Goal: Task Accomplishment & Management: Manage account settings

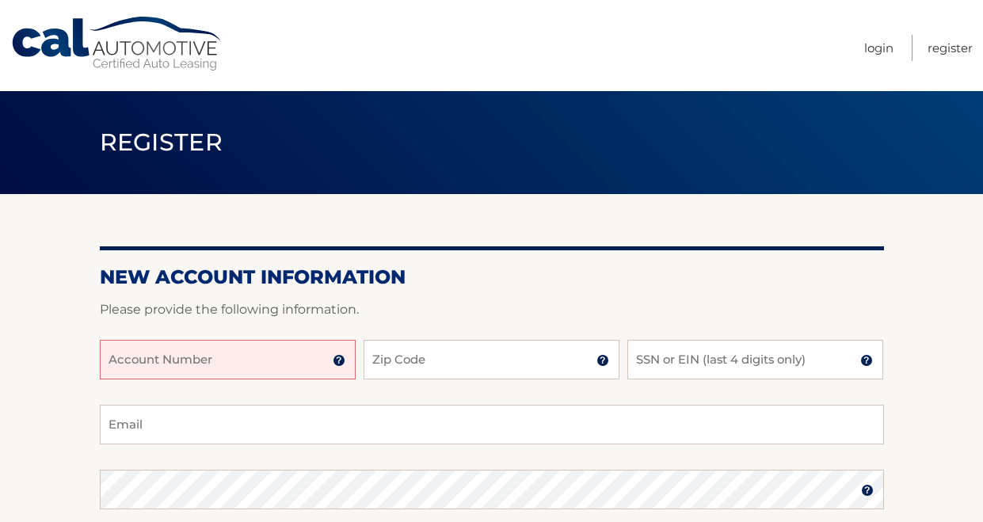
click at [281, 347] on input "Account Number" at bounding box center [228, 360] width 256 height 40
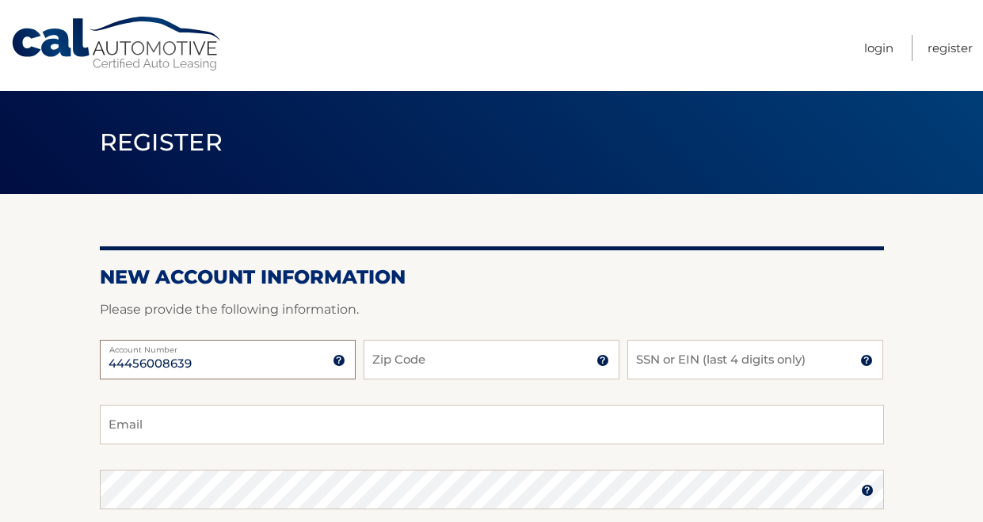
type input "44456008639"
click at [498, 366] on input "Zip Code" at bounding box center [492, 360] width 256 height 40
type input "11552"
click at [662, 357] on input "SSN or EIN (last 4 digits only)" at bounding box center [755, 360] width 256 height 40
type input "1186"
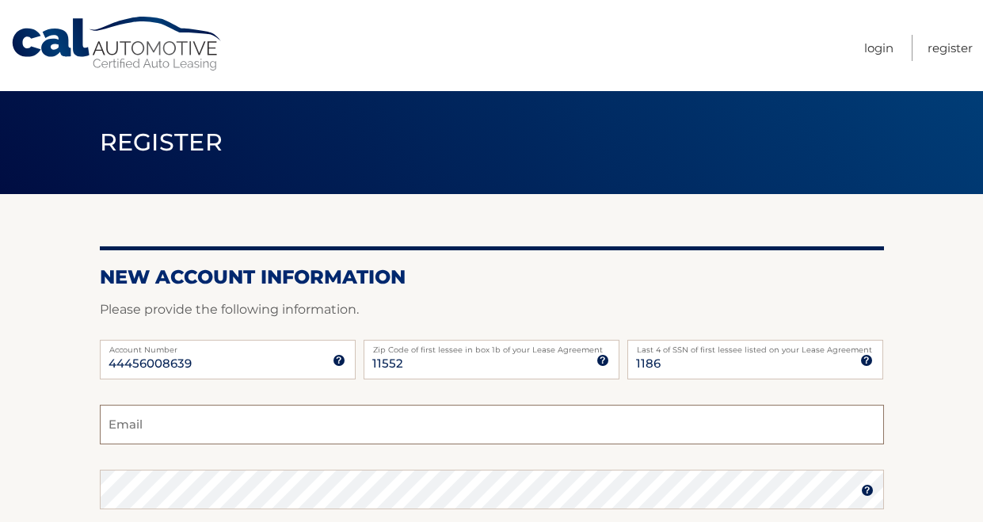
click at [301, 412] on input "Email" at bounding box center [492, 425] width 784 height 40
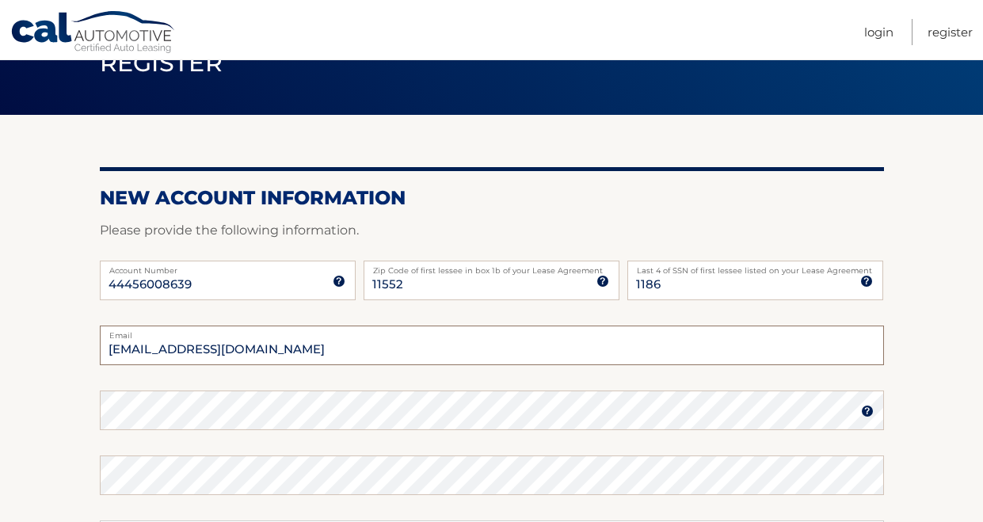
type input "Rochellegallo@mail.adelphi.edu"
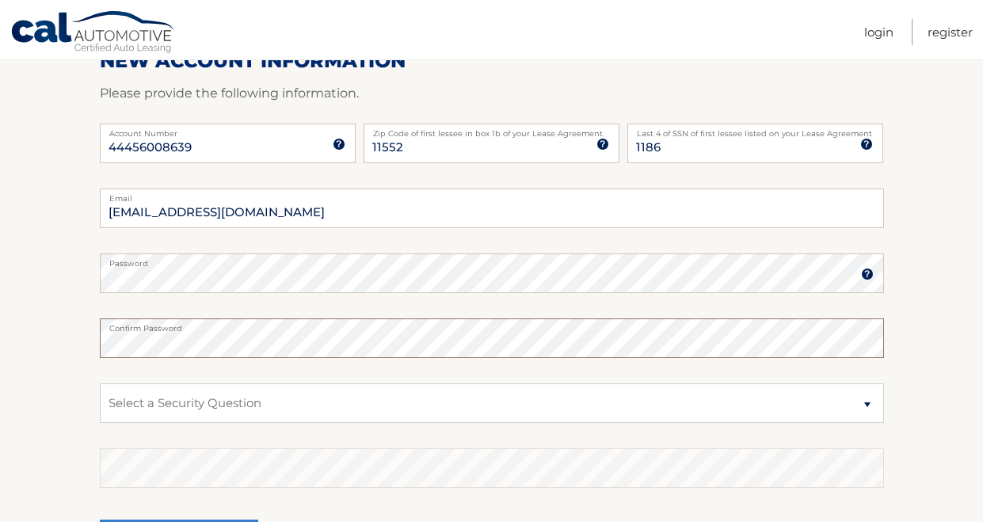
scroll to position [238, 0]
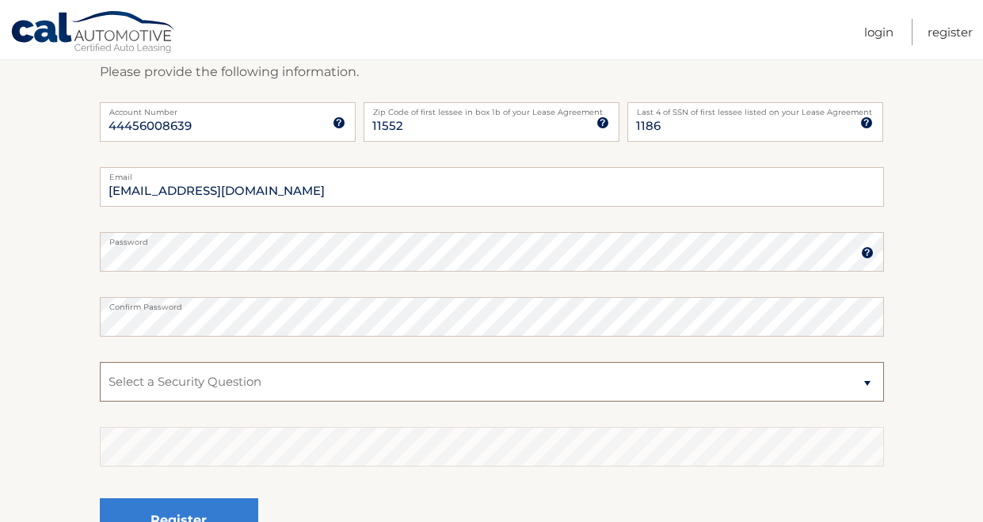
click at [405, 378] on select "Select a Security Question What was the name of your elementary school? What is…" at bounding box center [492, 382] width 784 height 40
select select "1"
click at [100, 362] on select "Select a Security Question What was the name of your elementary school? What is…" at bounding box center [492, 382] width 784 height 40
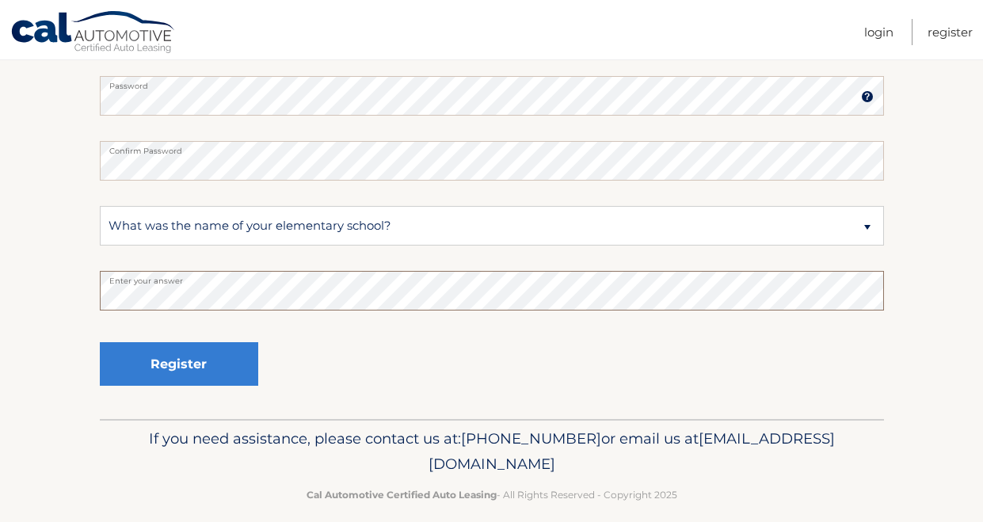
scroll to position [396, 0]
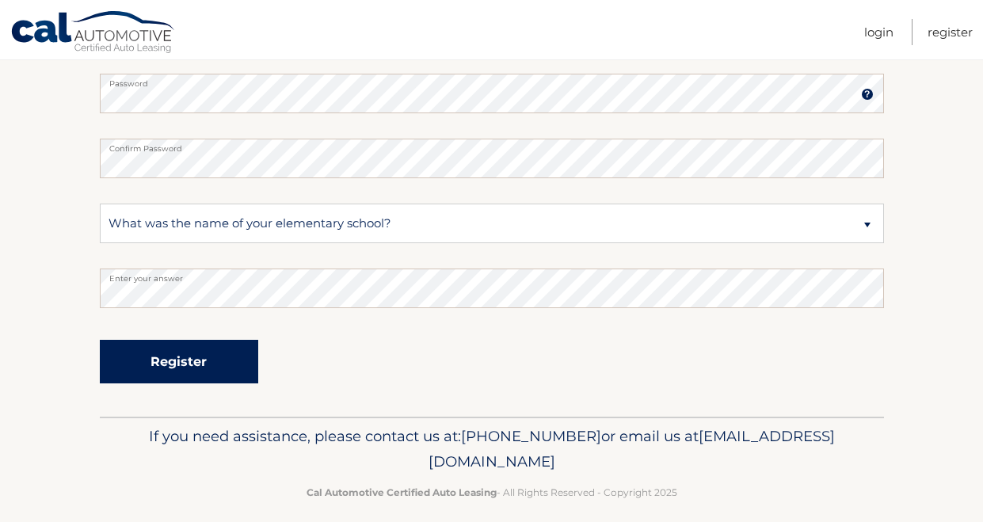
click at [201, 364] on button "Register" at bounding box center [179, 362] width 158 height 44
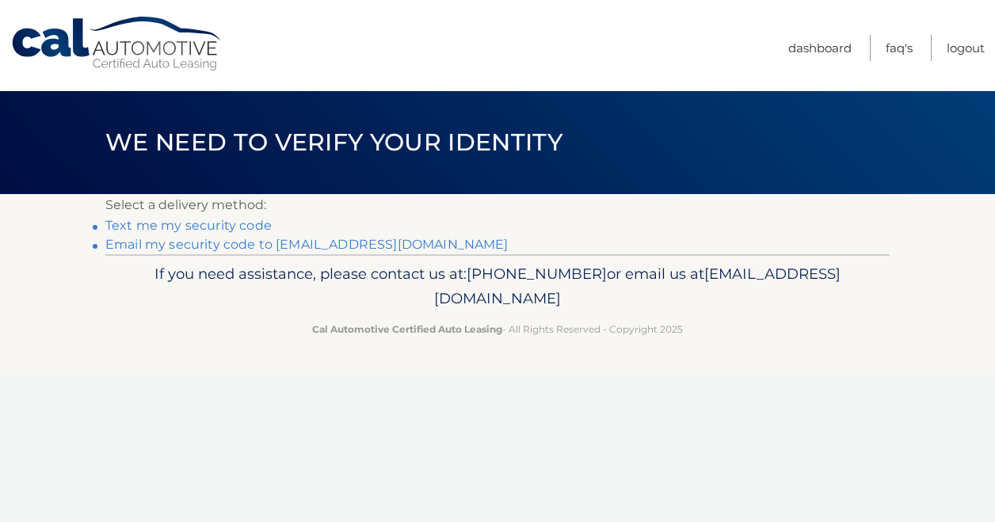
click at [228, 228] on link "Text me my security code" at bounding box center [188, 225] width 166 height 15
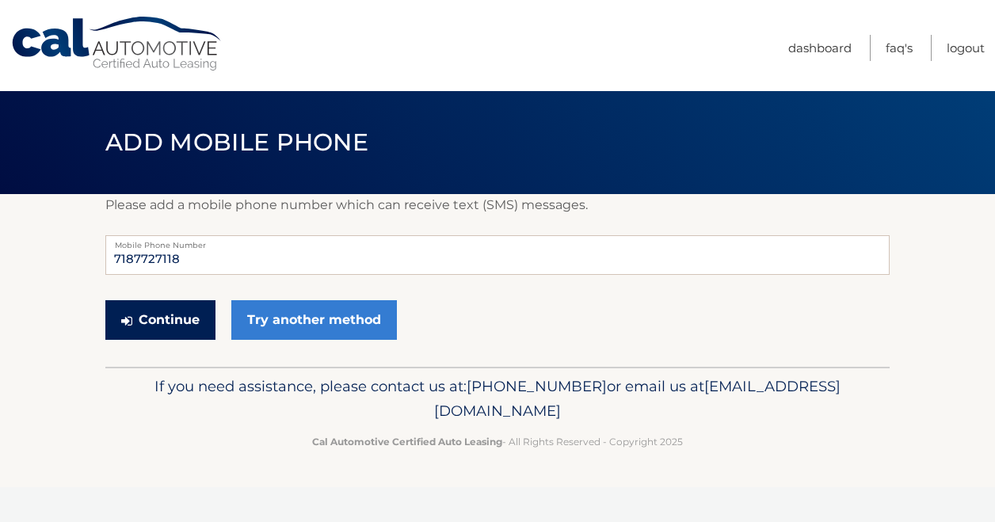
click at [176, 326] on button "Continue" at bounding box center [160, 320] width 110 height 40
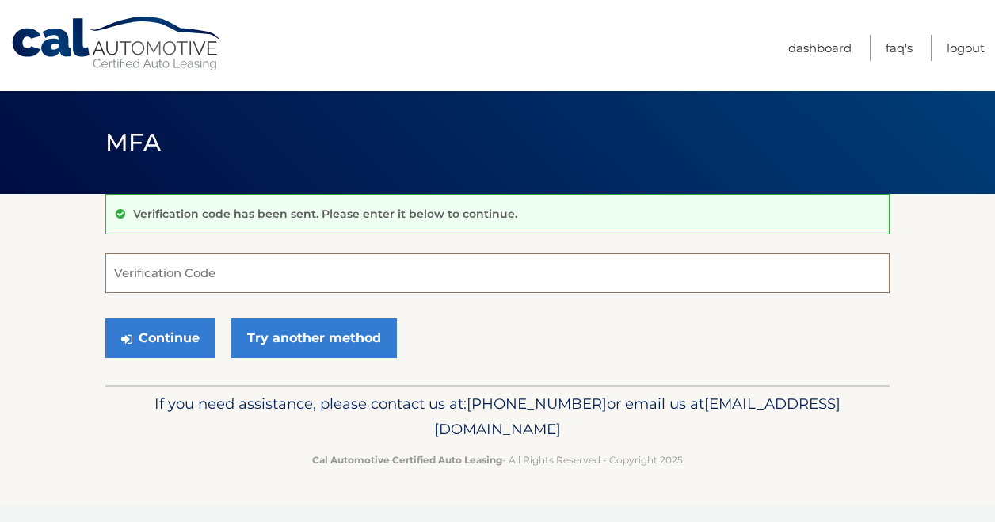
click at [158, 267] on input "Verification Code" at bounding box center [497, 274] width 784 height 40
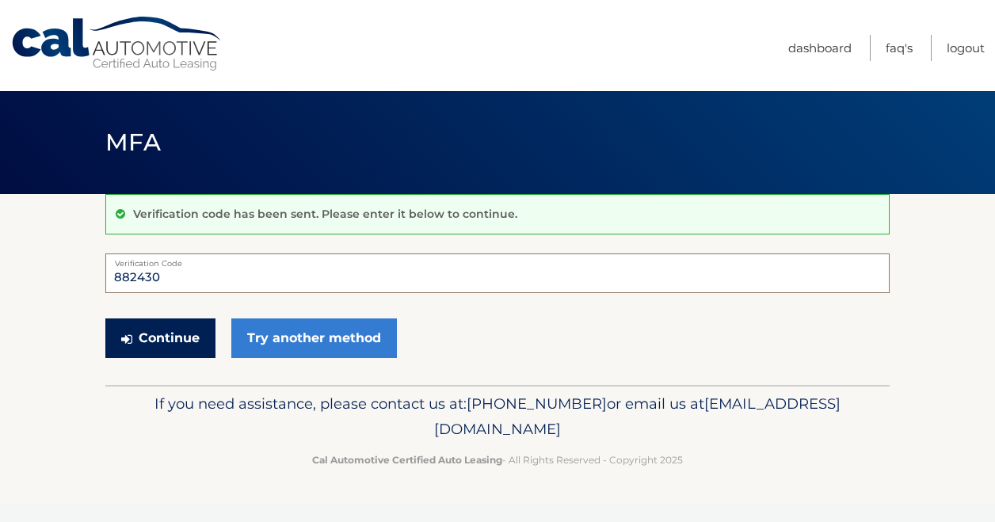
type input "882430"
click at [182, 335] on button "Continue" at bounding box center [160, 338] width 110 height 40
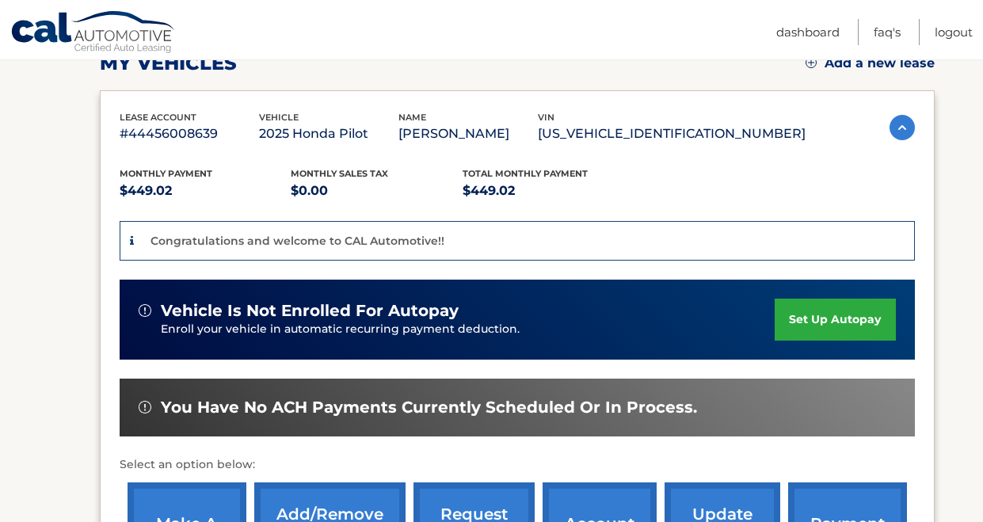
scroll to position [317, 0]
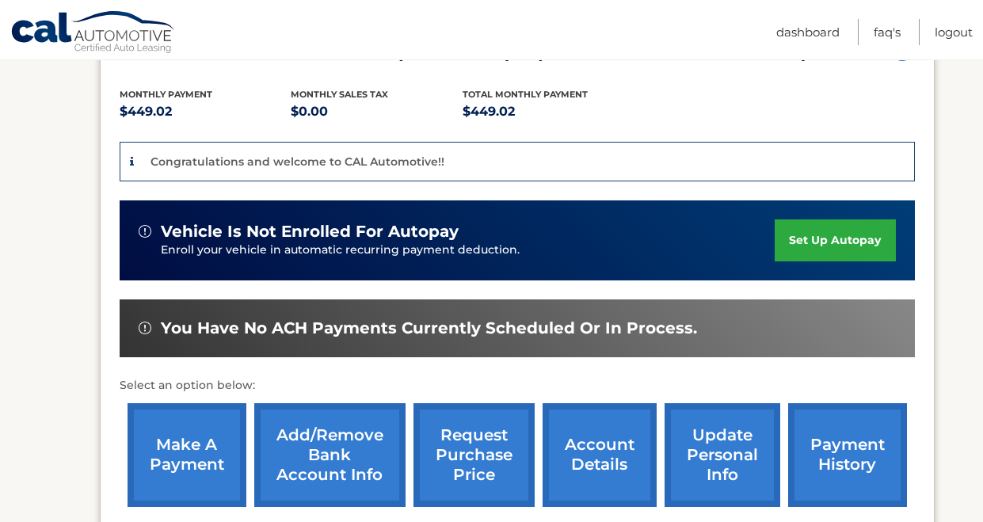
click at [811, 245] on link "set up autopay" at bounding box center [835, 240] width 120 height 42
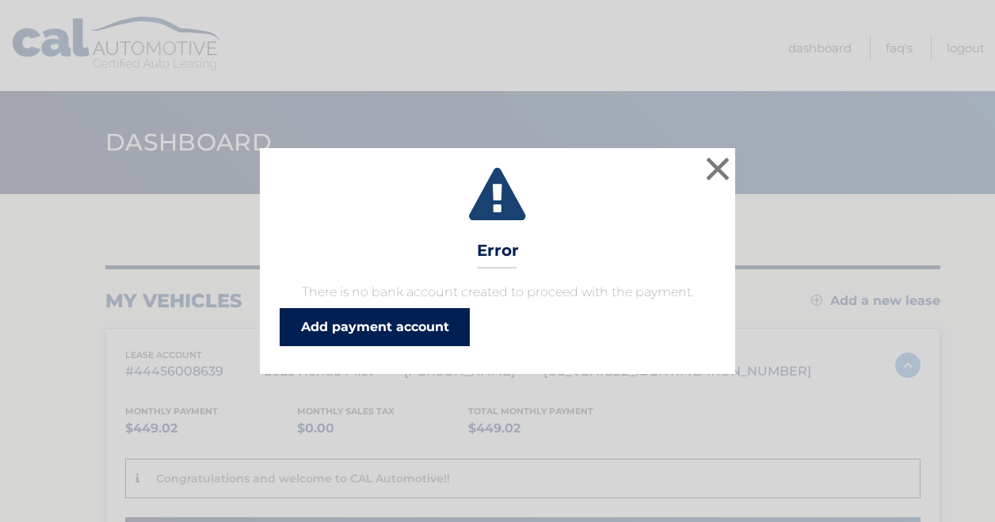
click at [370, 332] on link "Add payment account" at bounding box center [375, 327] width 190 height 38
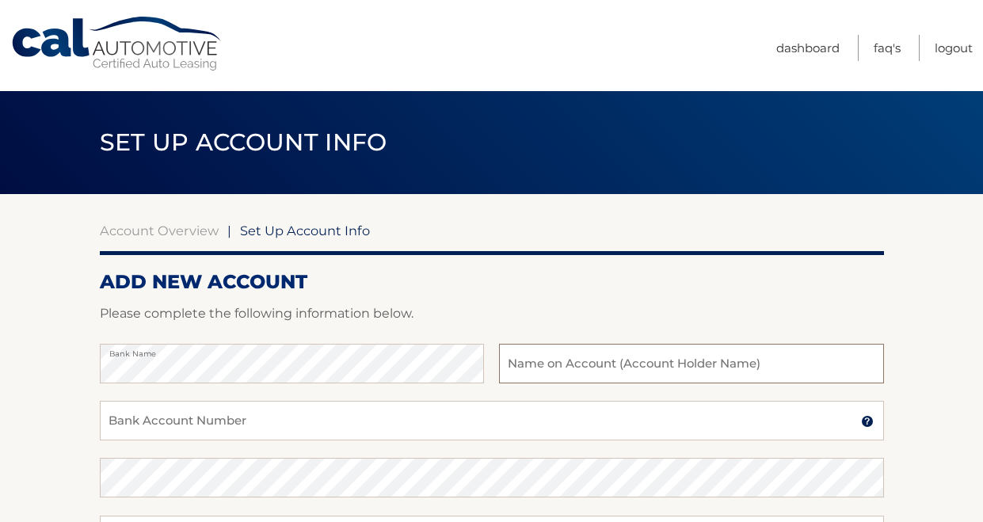
click at [580, 363] on input "text" at bounding box center [691, 364] width 384 height 40
type input "[PERSON_NAME]"
click at [303, 414] on input "Bank Account Number" at bounding box center [492, 421] width 784 height 40
click at [296, 423] on input "Bank Account Number" at bounding box center [492, 421] width 784 height 40
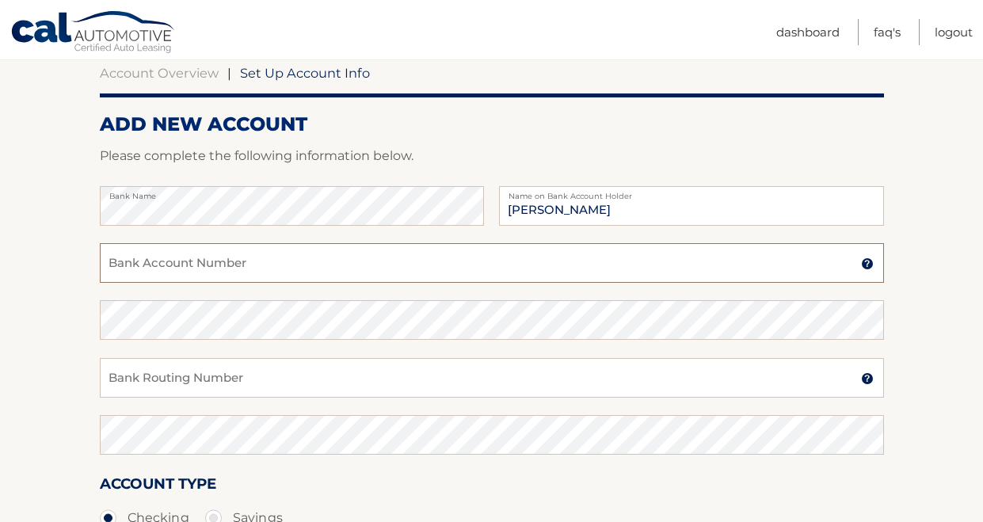
scroll to position [158, 0]
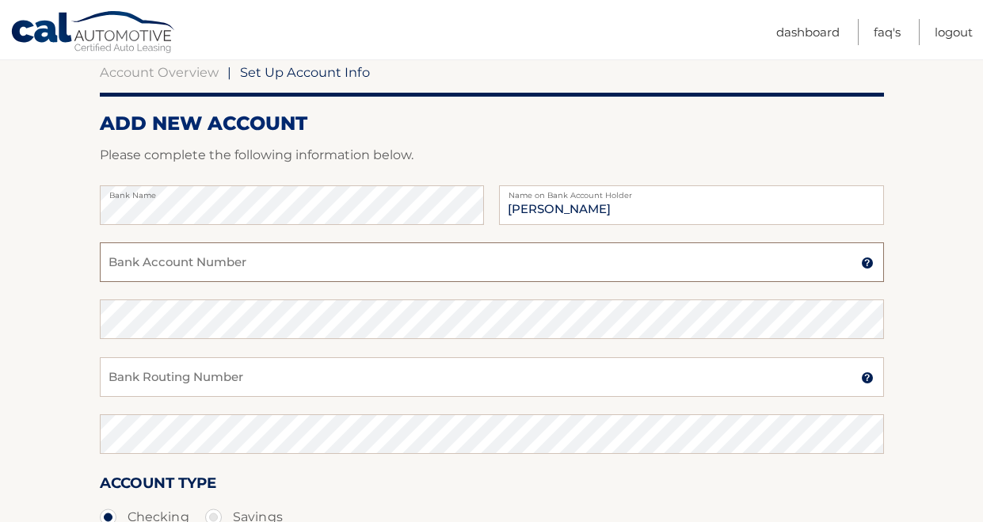
click at [204, 273] on input "Bank Account Number" at bounding box center [492, 262] width 784 height 40
type input "4369832146"
click at [204, 373] on input "Bank Routing Number" at bounding box center [492, 377] width 784 height 40
type input "026013673"
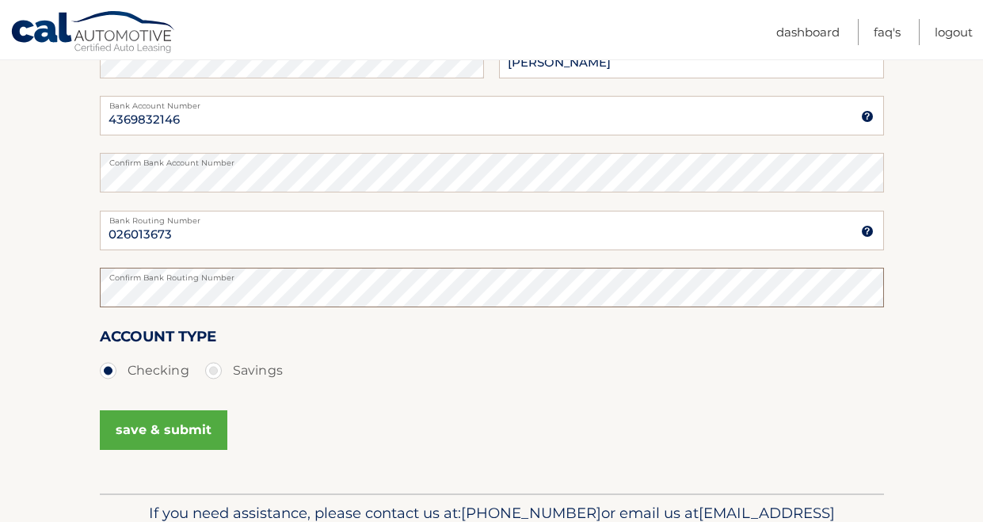
scroll to position [317, 0]
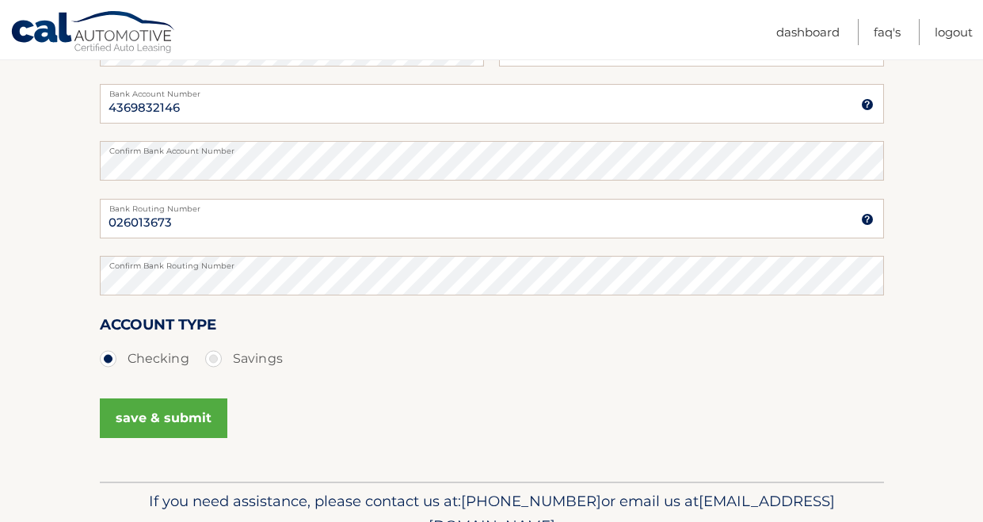
click at [180, 418] on button "save & submit" at bounding box center [164, 419] width 128 height 40
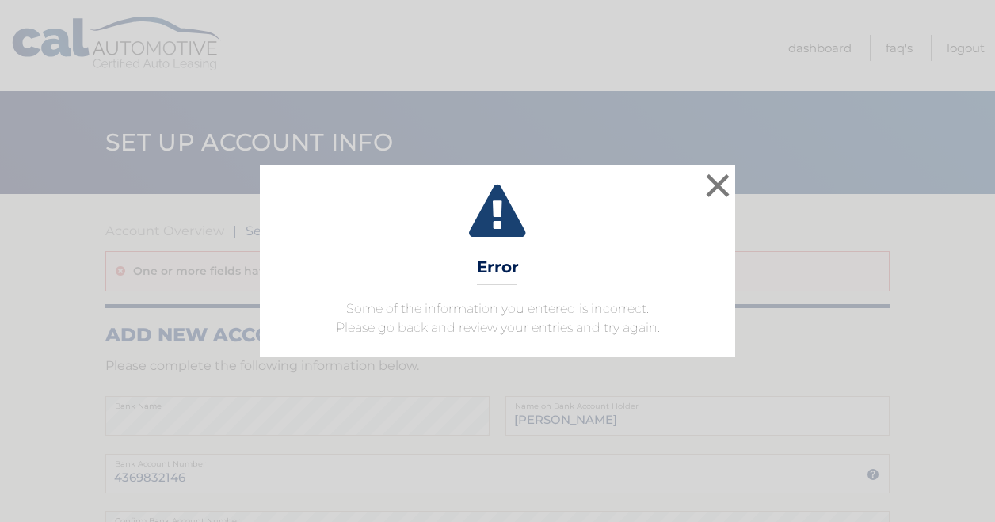
click at [484, 336] on p "Some of the information you entered is incorrect. Please go back and review you…" at bounding box center [498, 318] width 436 height 38
click at [715, 185] on button "×" at bounding box center [718, 186] width 32 height 32
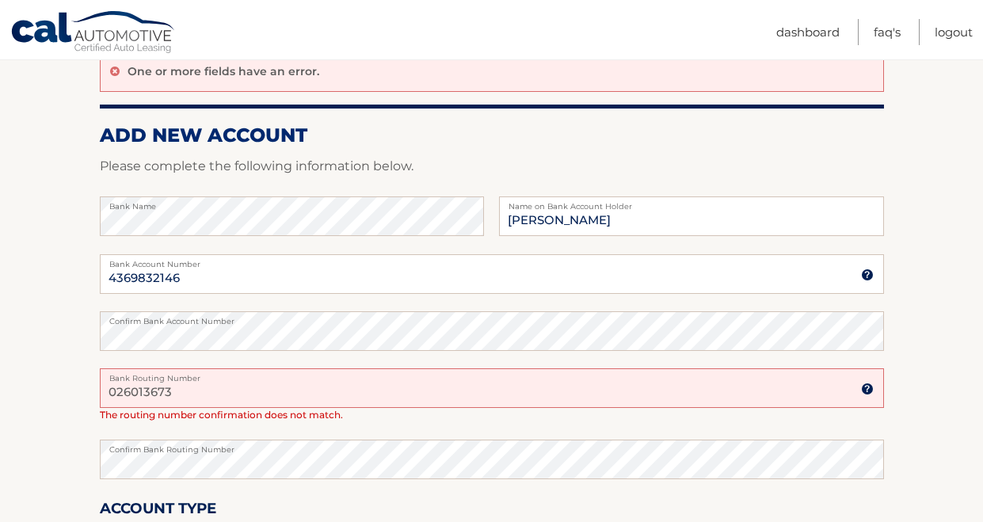
scroll to position [238, 0]
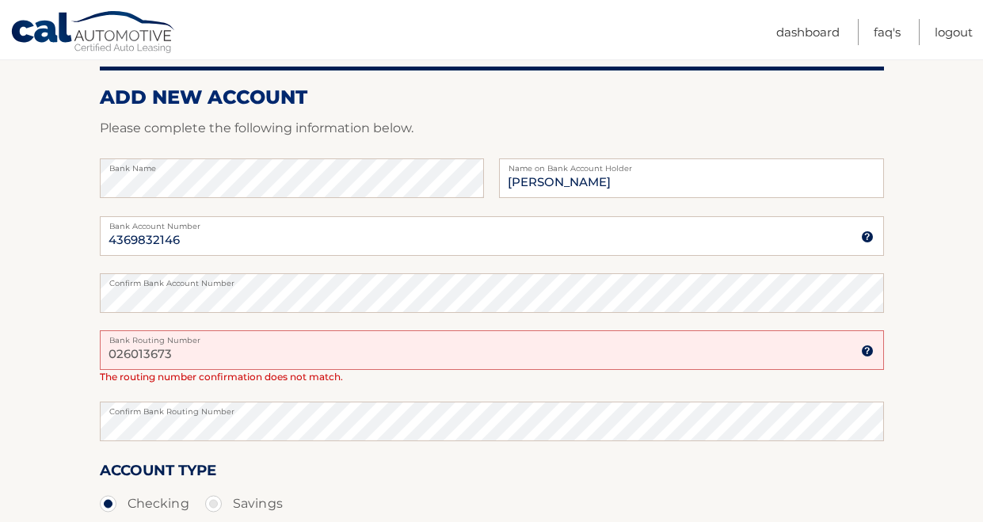
click at [185, 358] on input "026013673" at bounding box center [492, 350] width 784 height 40
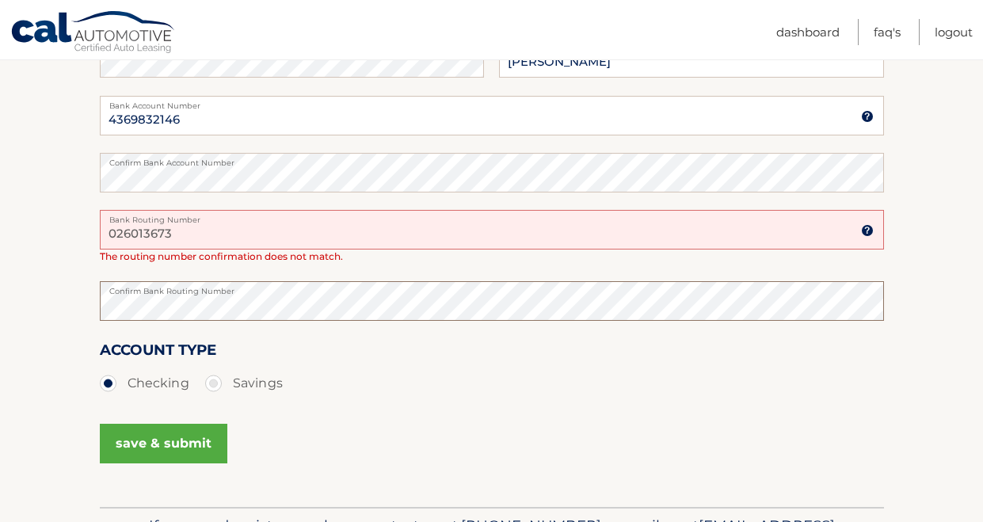
scroll to position [396, 0]
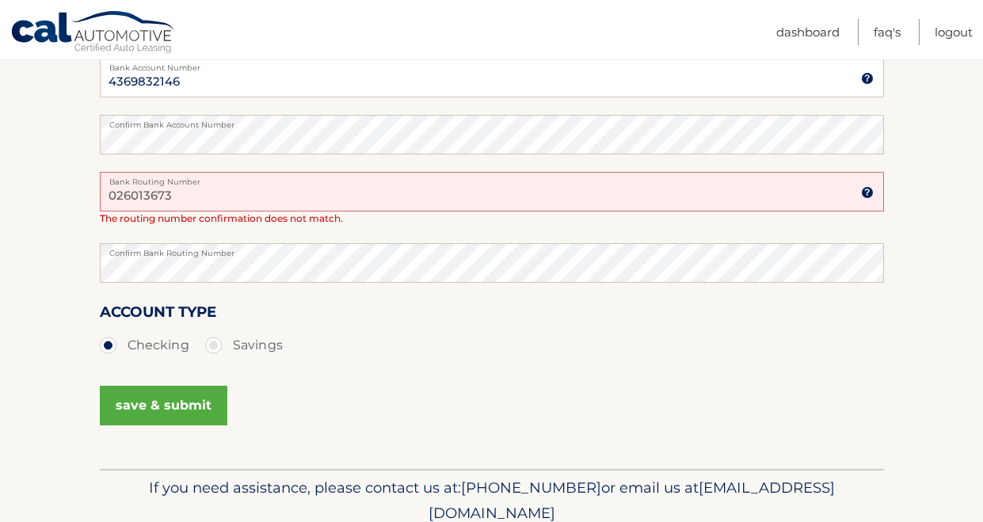
click at [158, 414] on button "save & submit" at bounding box center [164, 406] width 128 height 40
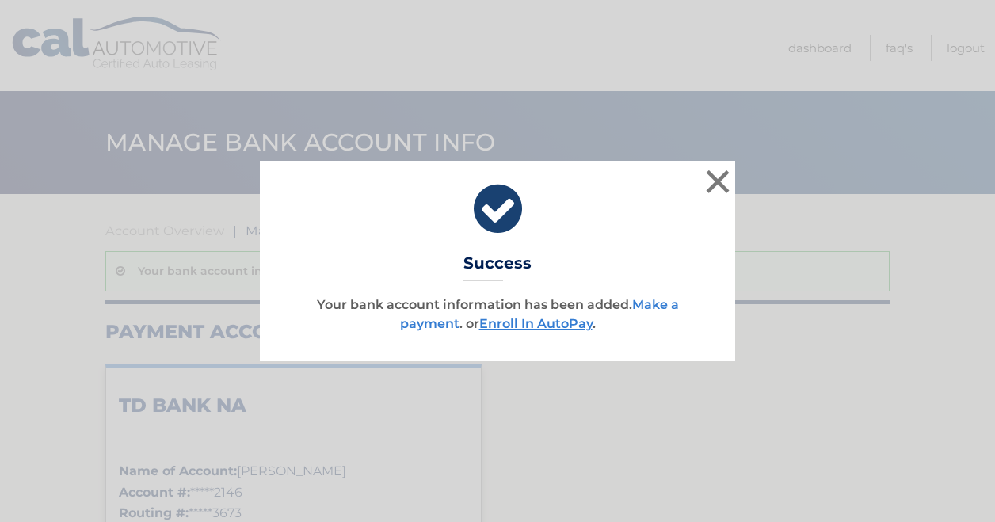
click at [434, 329] on link "Make a payment" at bounding box center [539, 314] width 279 height 34
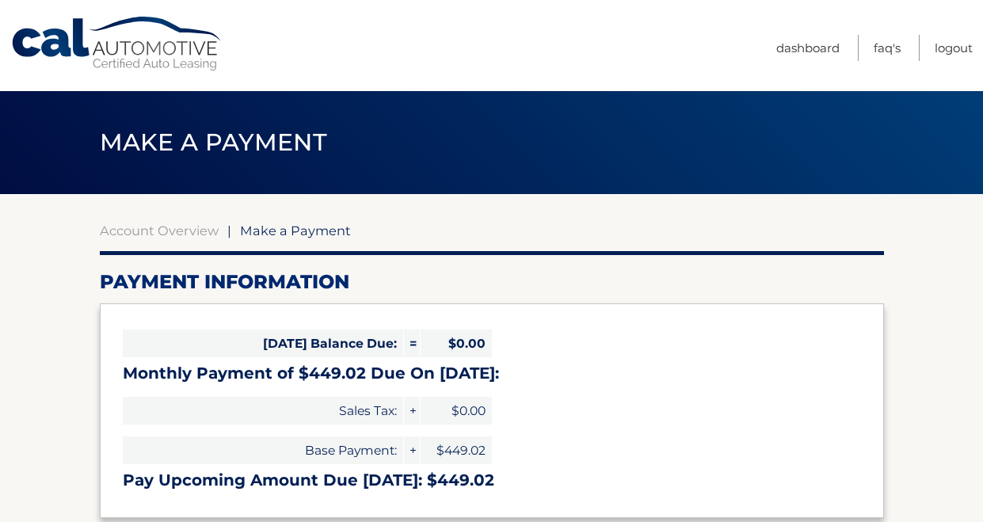
select select "Yzg1OTE1OGQtZGYwNi00OTdkLTllZDUtYzRhOWNjMDNmMTFj"
click at [799, 43] on link "Dashboard" at bounding box center [807, 48] width 63 height 26
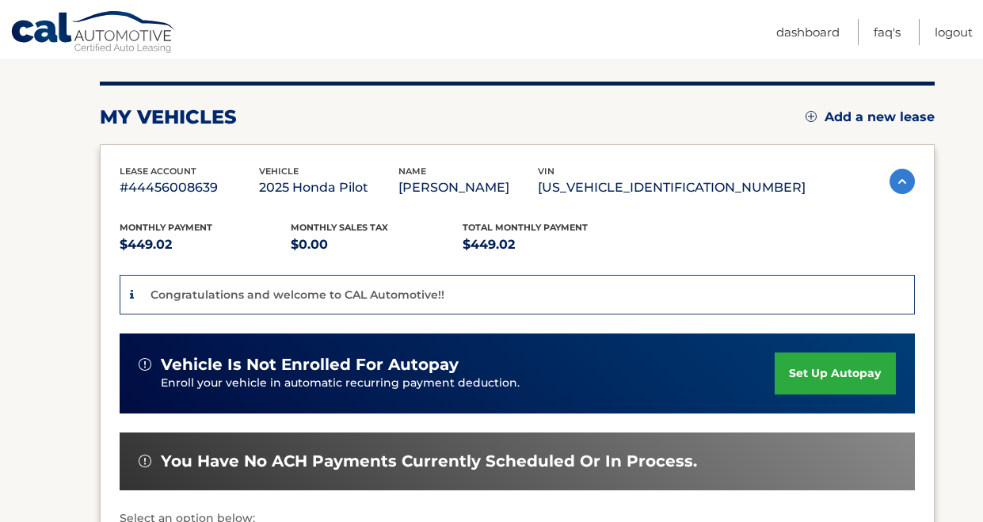
scroll to position [158, 0]
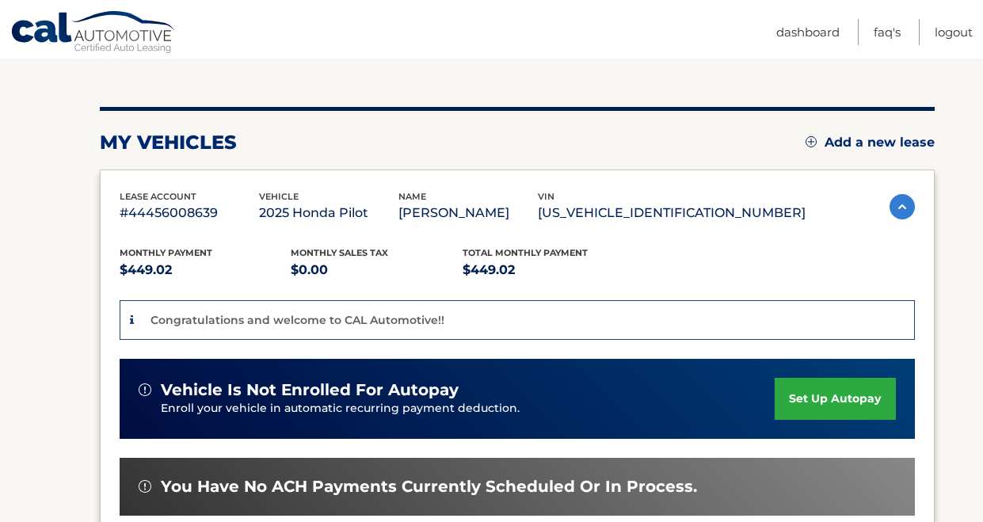
click at [864, 404] on link "set up autopay" at bounding box center [835, 399] width 120 height 42
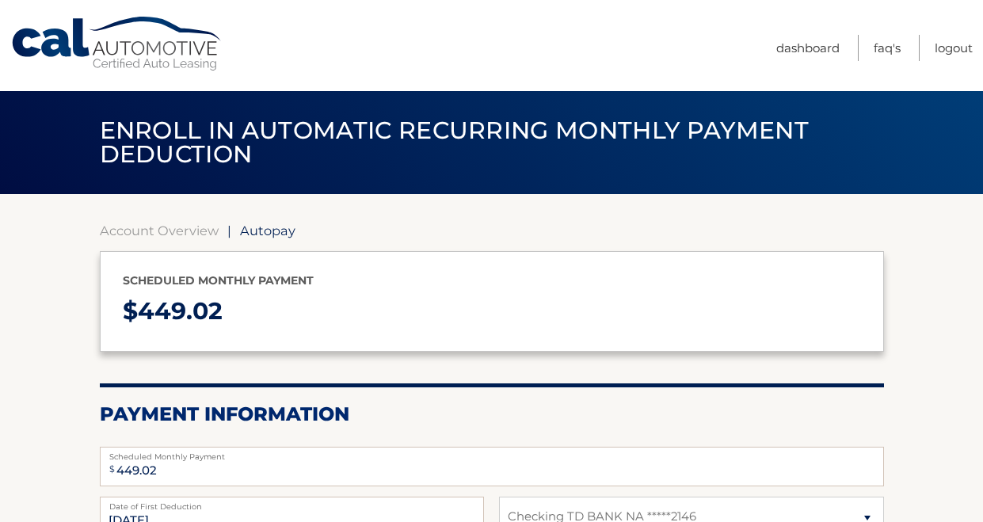
select select "Yzg1OTE1OGQtZGYwNi00OTdkLTllZDUtYzRhOWNjMDNmMTFj"
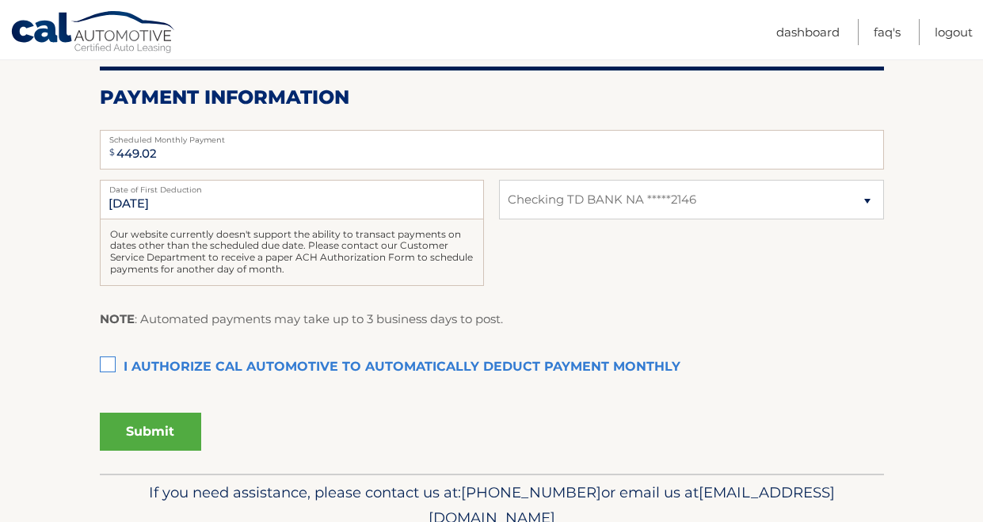
scroll to position [238, 0]
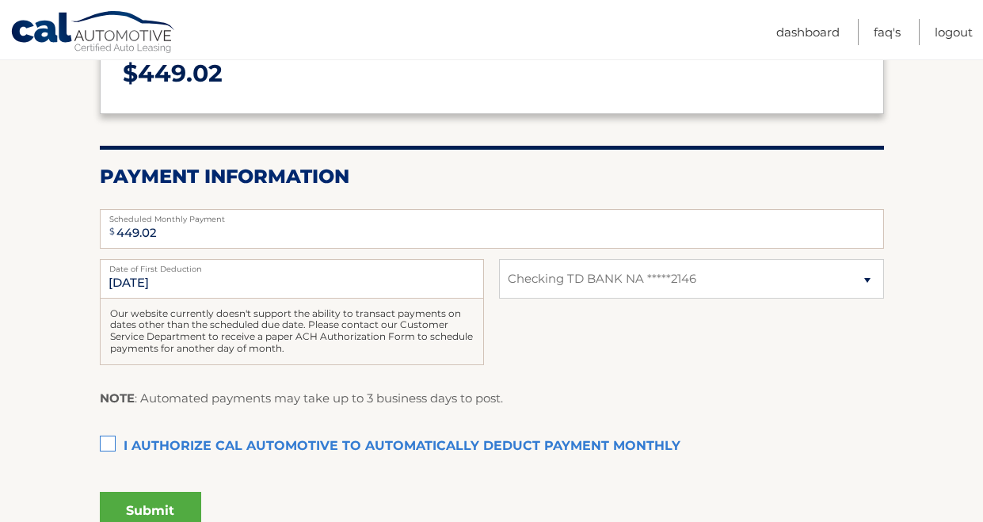
click at [109, 443] on label "I authorize cal automotive to automatically deduct payment monthly This checkbo…" at bounding box center [492, 447] width 784 height 32
click at [0, 0] on input "I authorize cal automotive to automatically deduct payment monthly This checkbo…" at bounding box center [0, 0] width 0 height 0
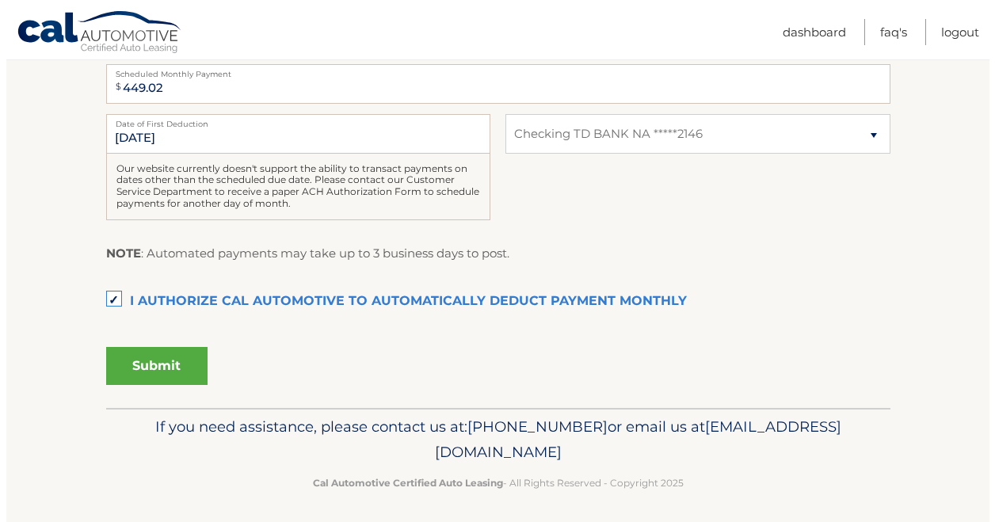
scroll to position [388, 0]
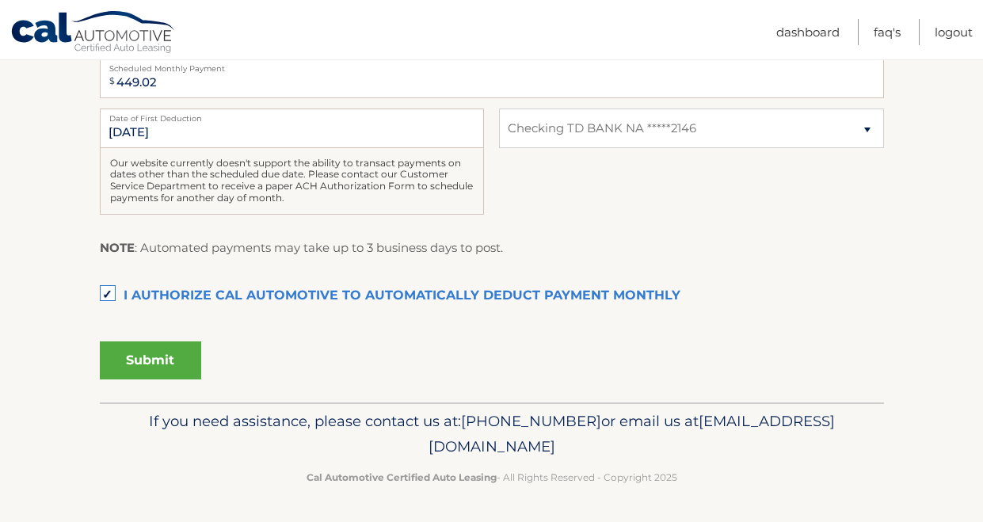
click at [144, 351] on button "Submit" at bounding box center [150, 360] width 101 height 38
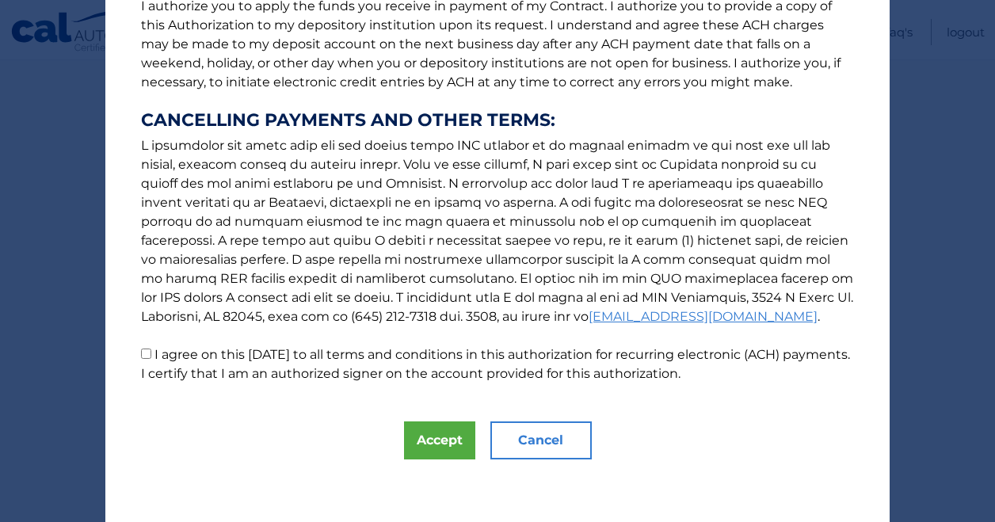
scroll to position [227, 0]
click at [437, 431] on button "Accept" at bounding box center [439, 440] width 71 height 38
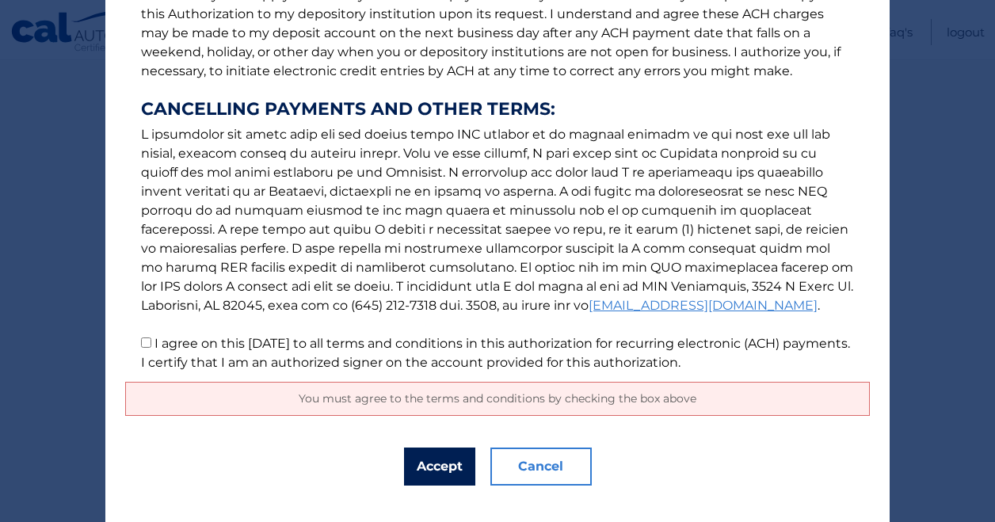
scroll to position [238, 0]
click at [134, 345] on p "The words "I" "me" and "my" mean any identified Customer who signs this Authori…" at bounding box center [497, 83] width 745 height 577
click at [141, 345] on input "I agree on this 09/23/2025 to all terms and conditions in this authorization fo…" at bounding box center [146, 342] width 10 height 10
checkbox input "true"
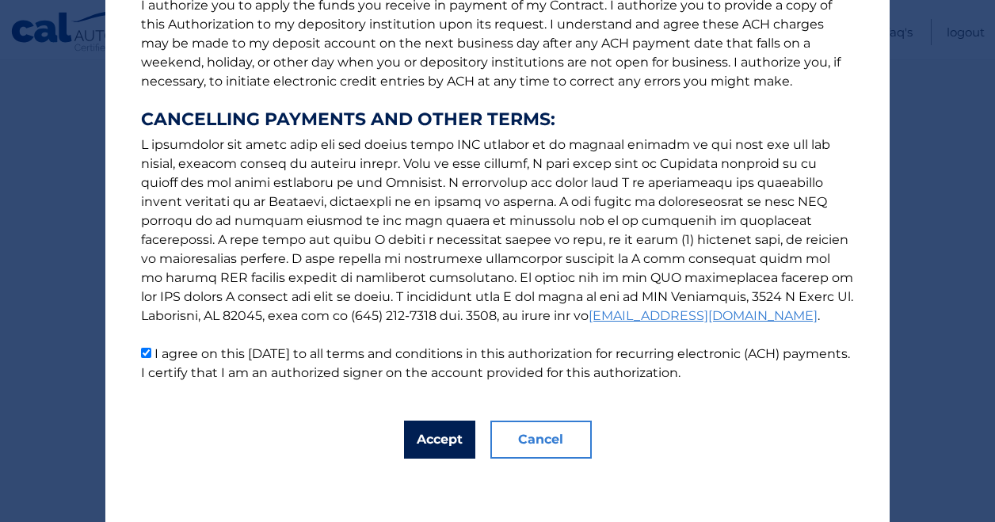
click at [424, 452] on button "Accept" at bounding box center [439, 440] width 71 height 38
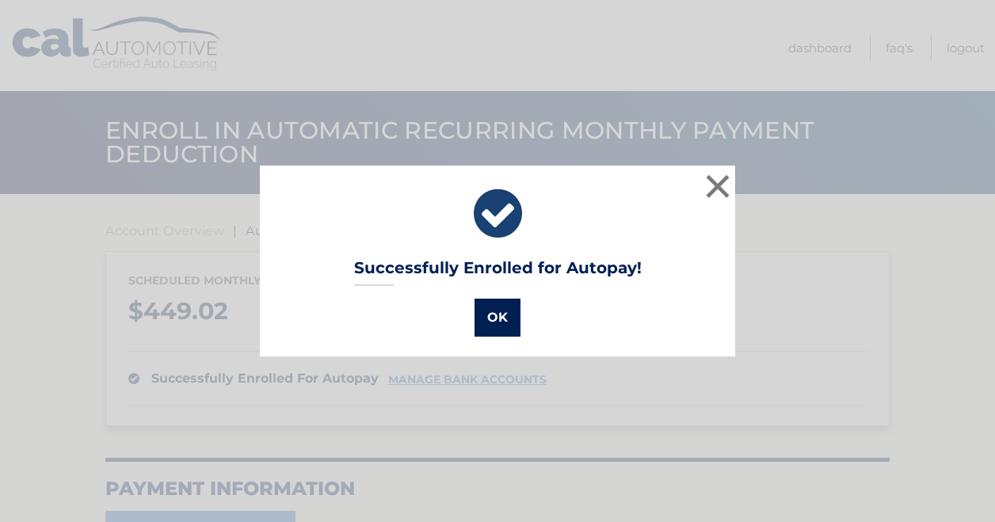
click at [509, 321] on button "OK" at bounding box center [498, 318] width 46 height 38
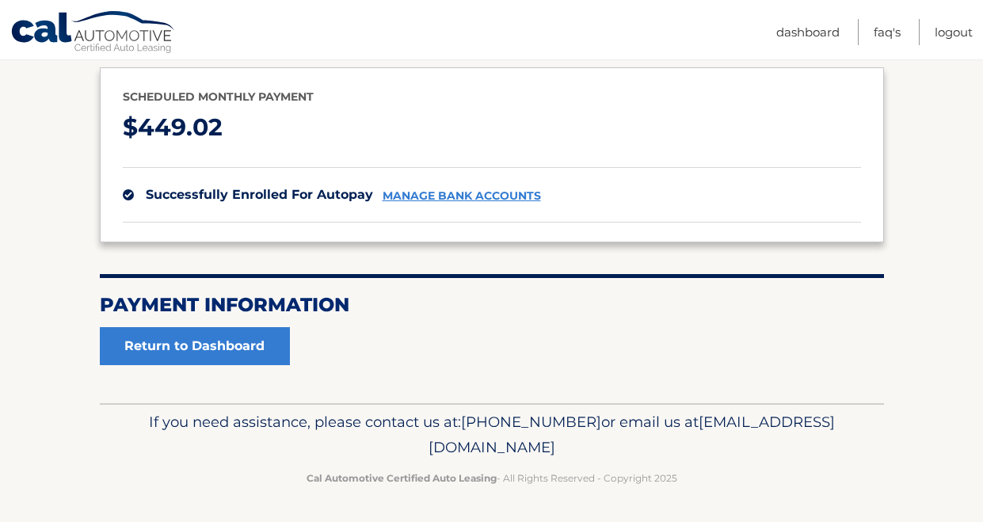
scroll to position [185, 0]
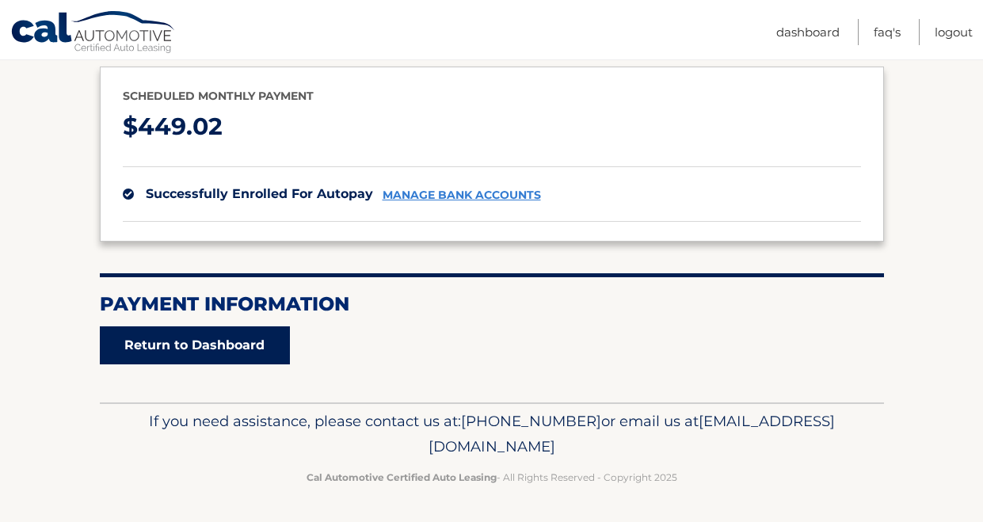
click at [222, 362] on link "Return to Dashboard" at bounding box center [195, 345] width 190 height 38
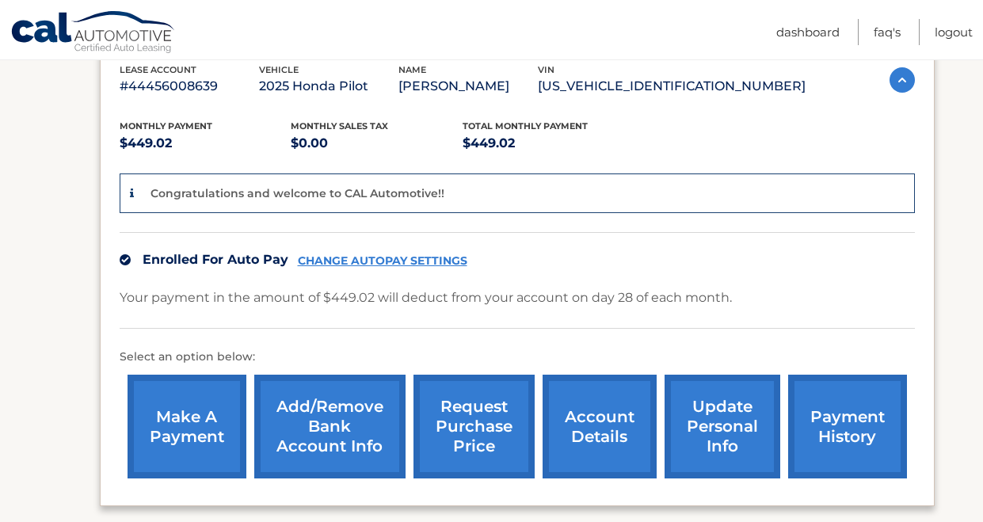
scroll to position [317, 0]
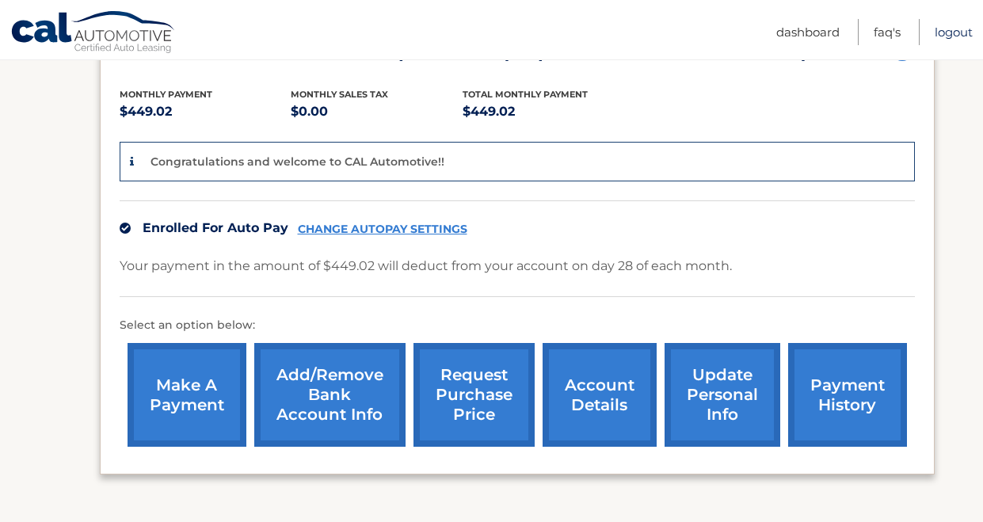
click at [950, 36] on link "Logout" at bounding box center [954, 32] width 38 height 26
